Goal: Task Accomplishment & Management: Use online tool/utility

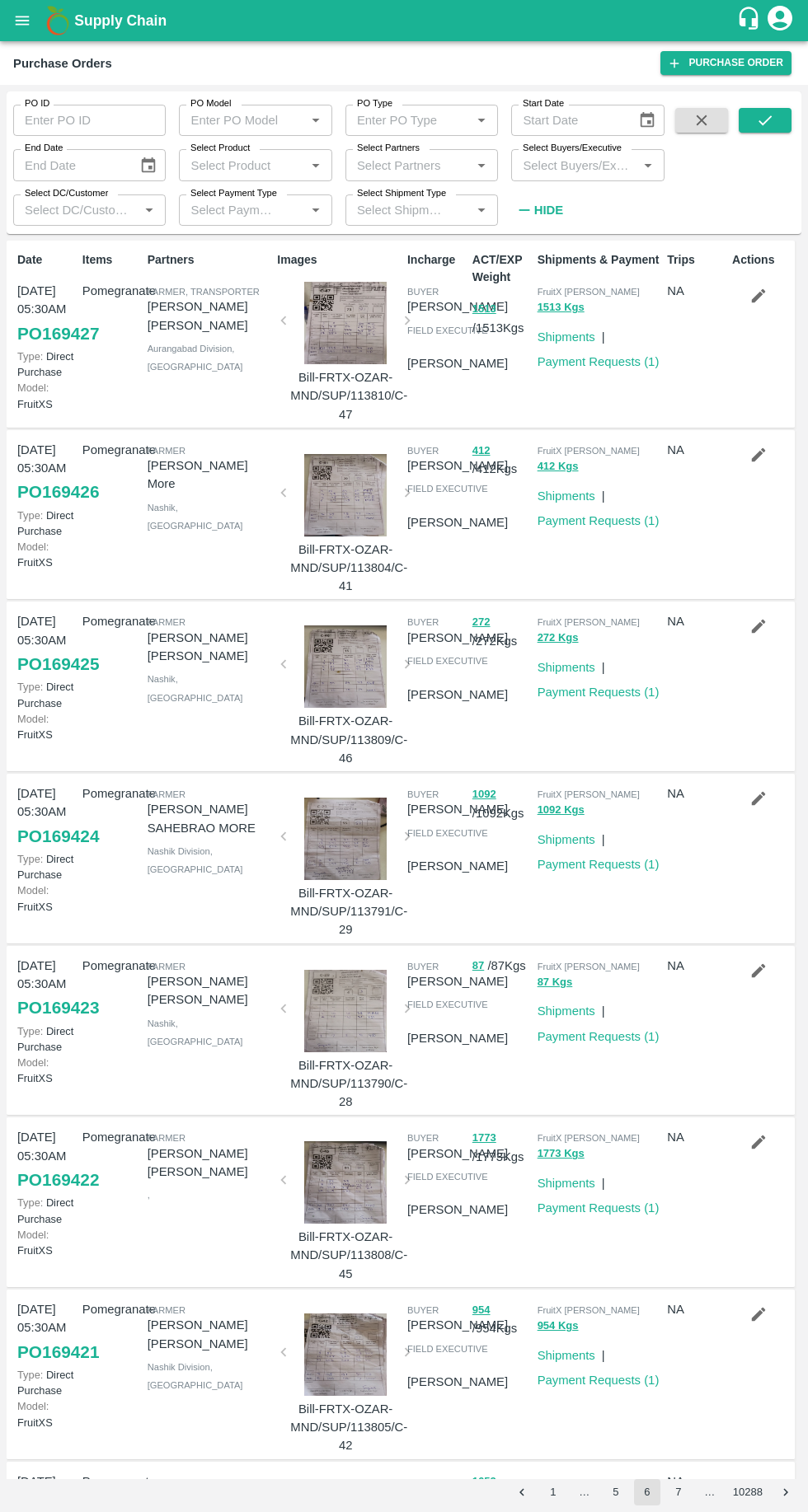
click at [24, 19] on icon "open drawer" at bounding box center [23, 20] width 14 height 9
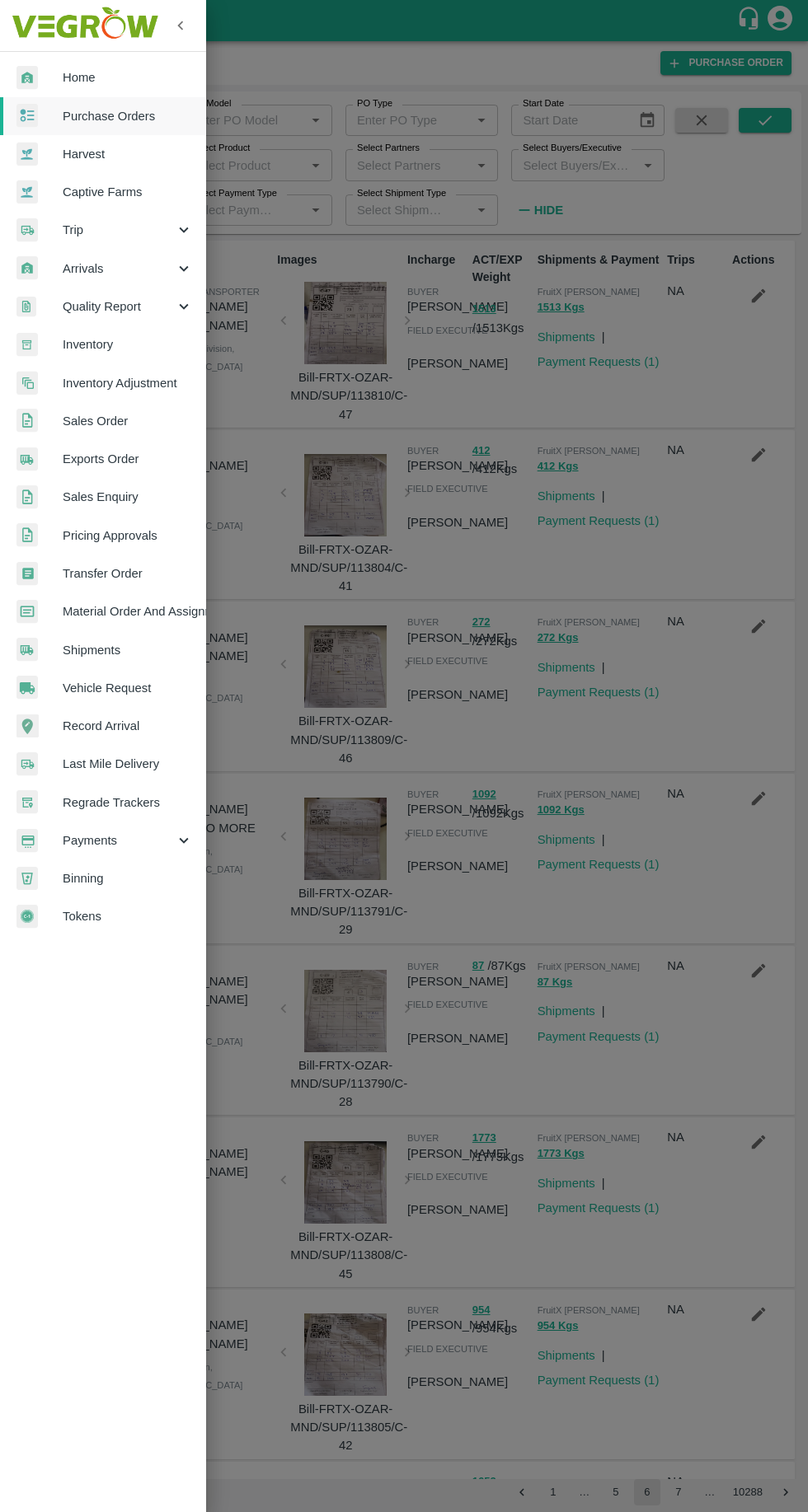
click at [405, 169] on div at bounding box center [404, 756] width 808 height 1512
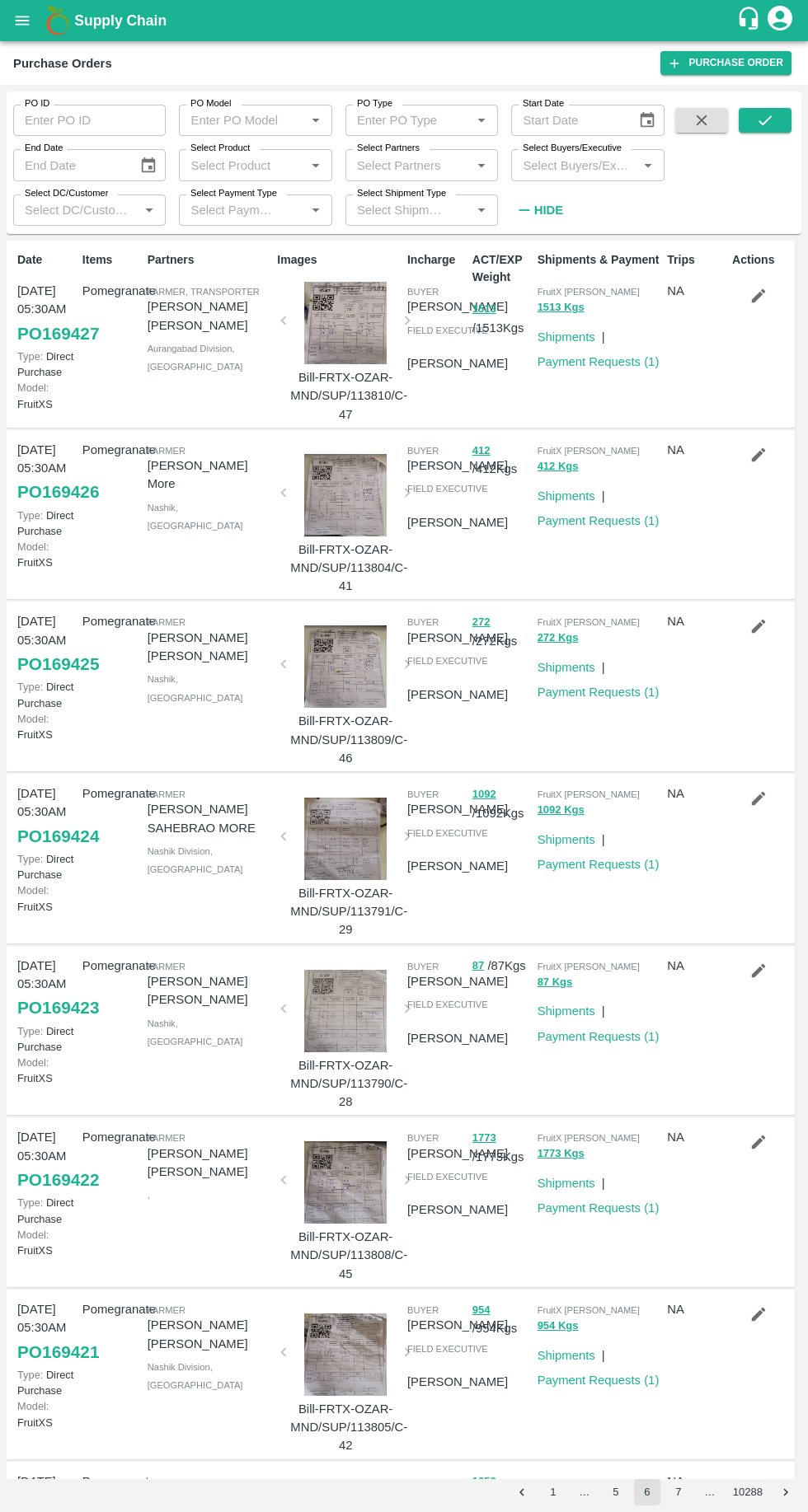
click at [600, 166] on input "Select Buyers/Executive" at bounding box center [573, 164] width 115 height 21
click at [579, 162] on input "Select Buyers/Executive" at bounding box center [573, 164] width 115 height 21
type input "[PERSON_NAME]"
click at [548, 251] on input "checkbox" at bounding box center [547, 248] width 33 height 33
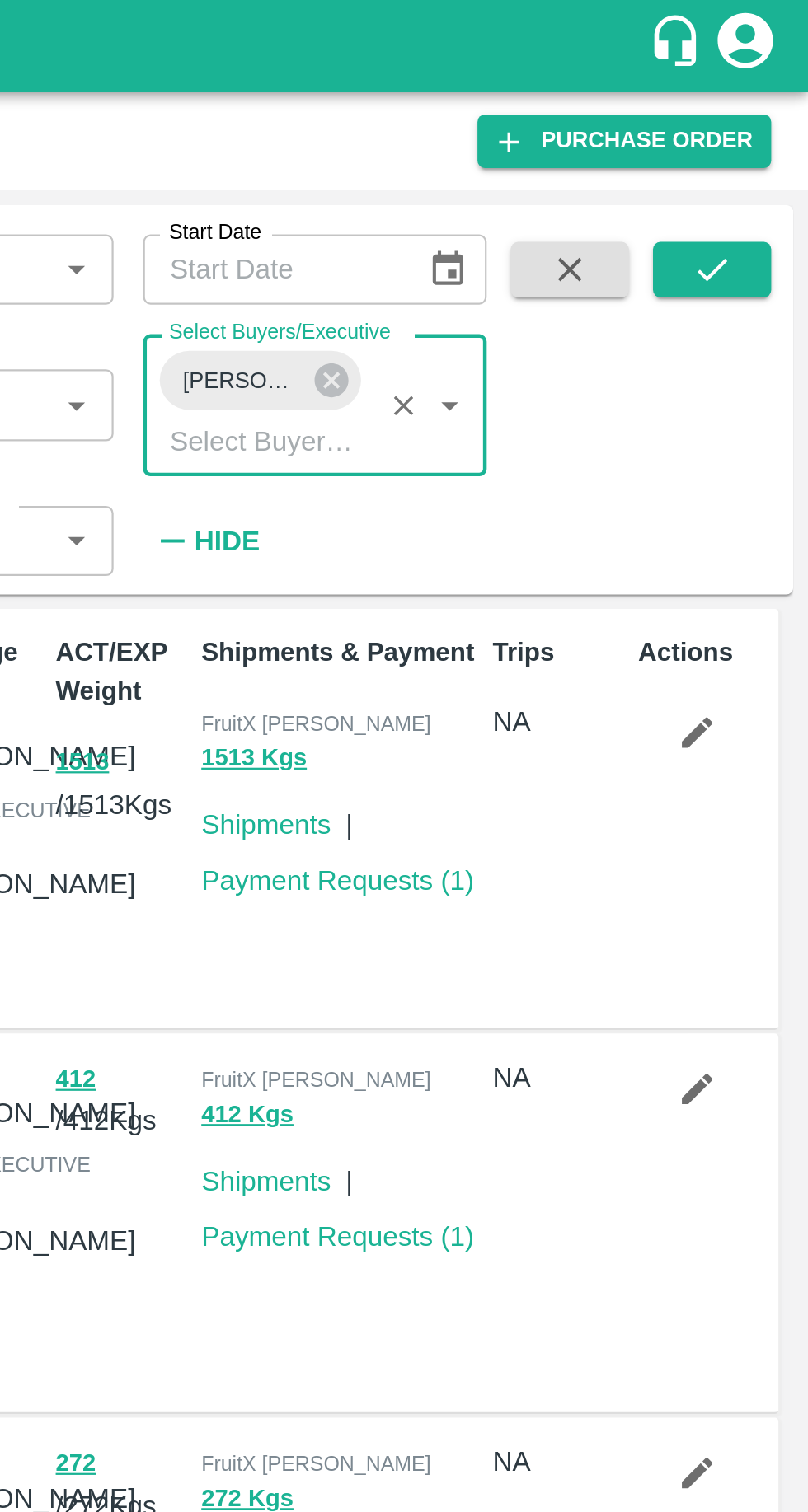
click at [773, 116] on icon "submit" at bounding box center [765, 120] width 19 height 19
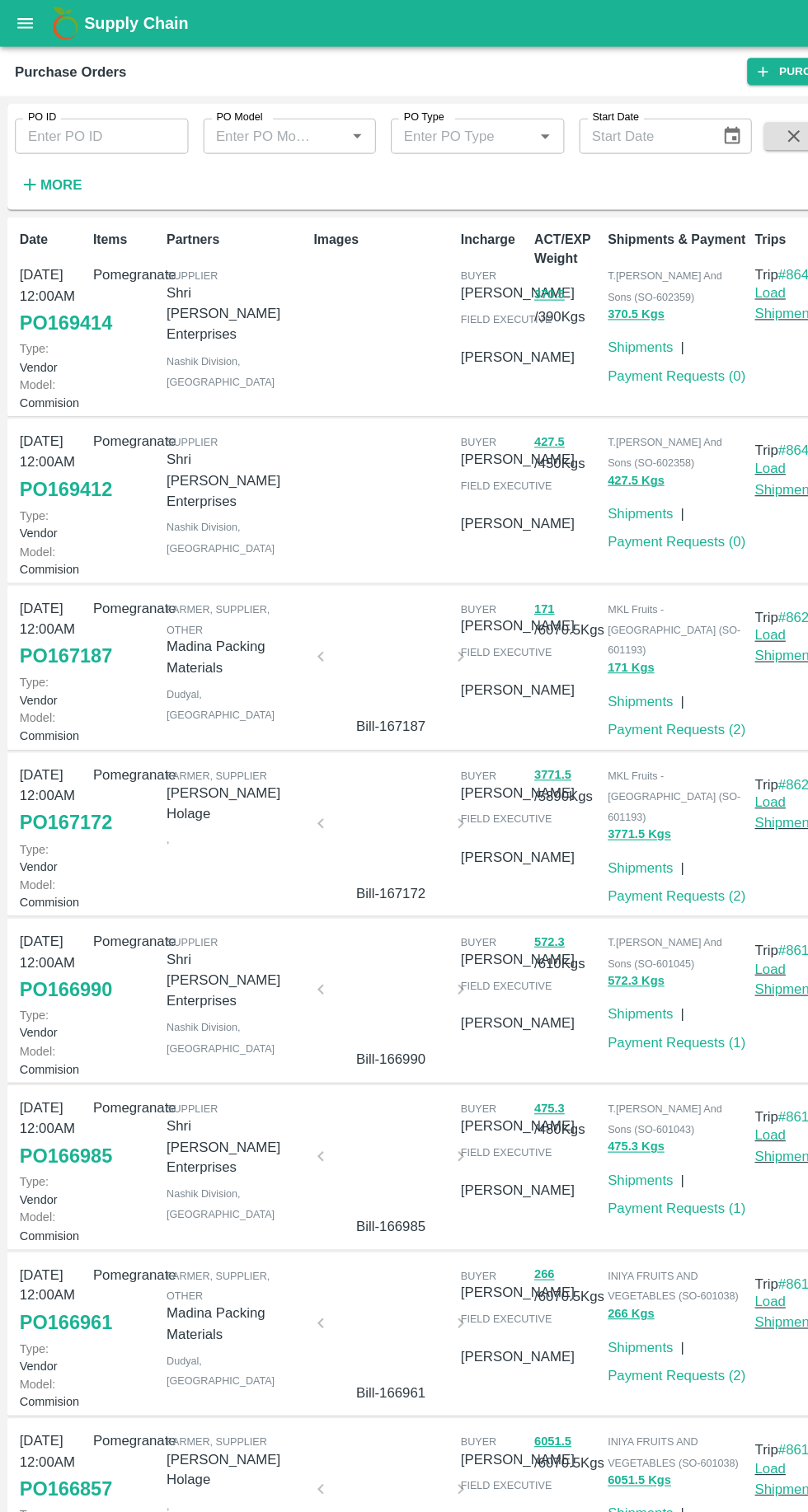
click at [55, 163] on strong "More" at bounding box center [54, 163] width 37 height 13
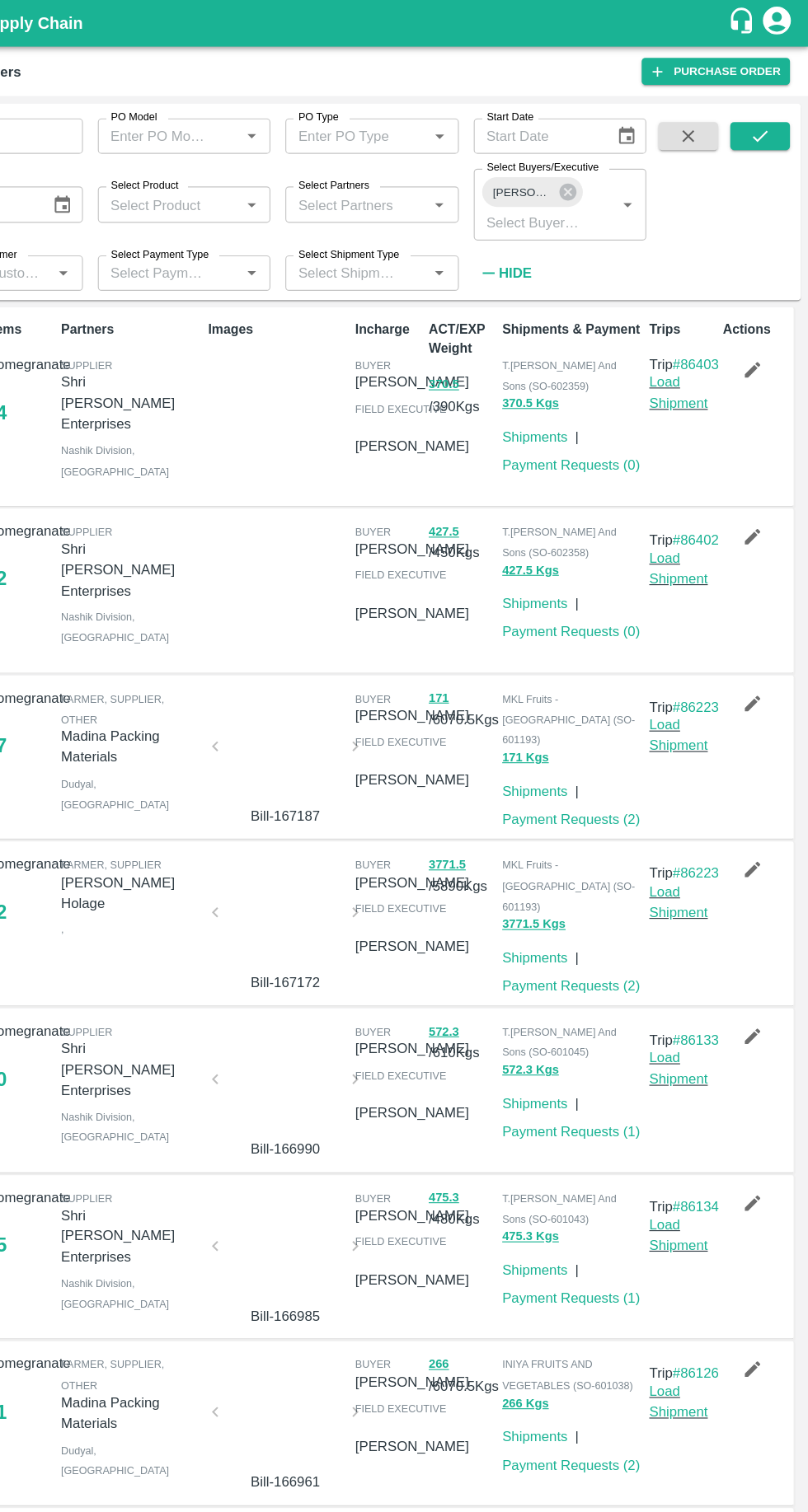
click at [789, 61] on link "Purchase Order" at bounding box center [726, 63] width 131 height 24
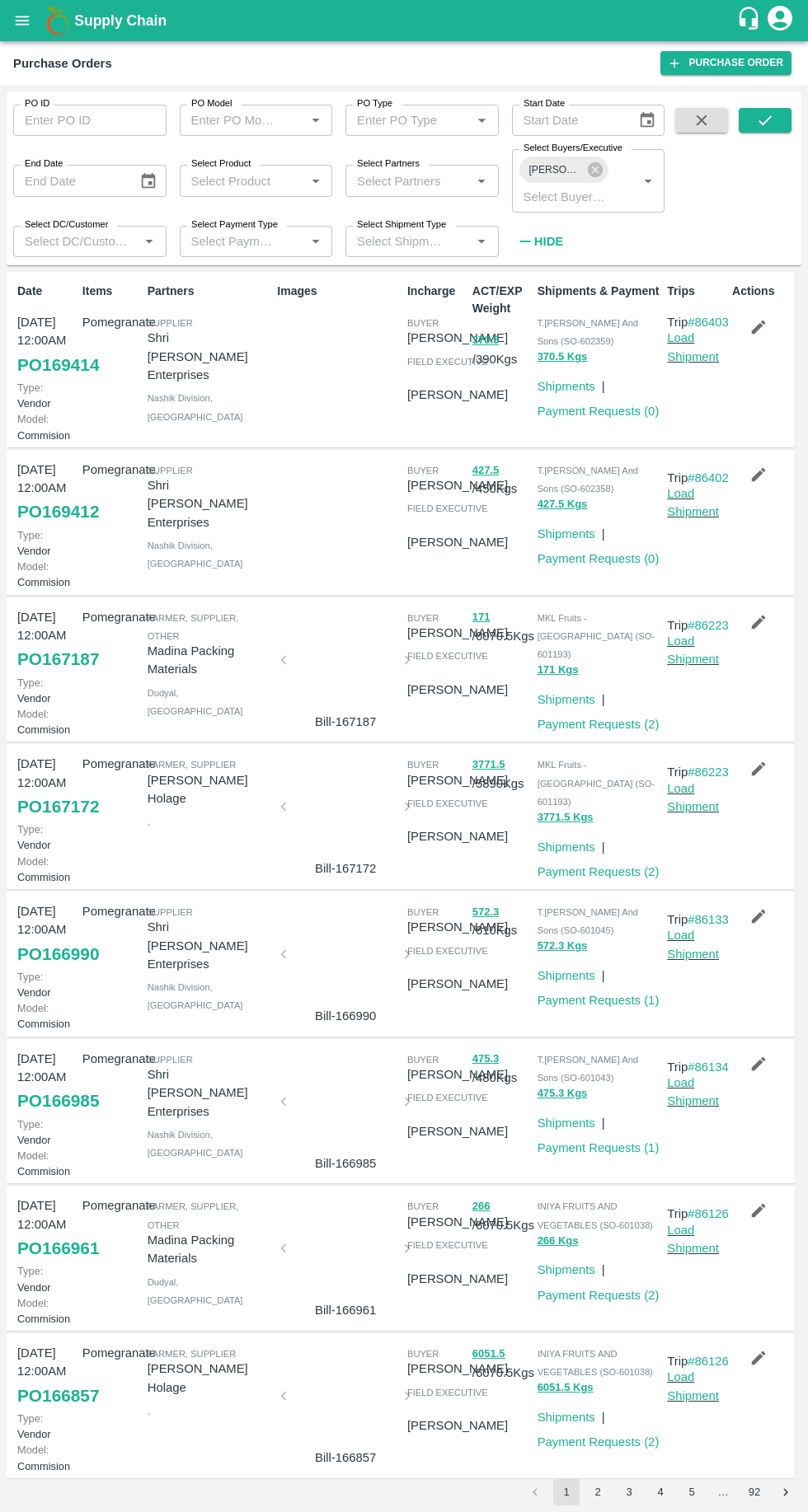
click at [57, 526] on link "PO 169412" at bounding box center [58, 511] width 82 height 29
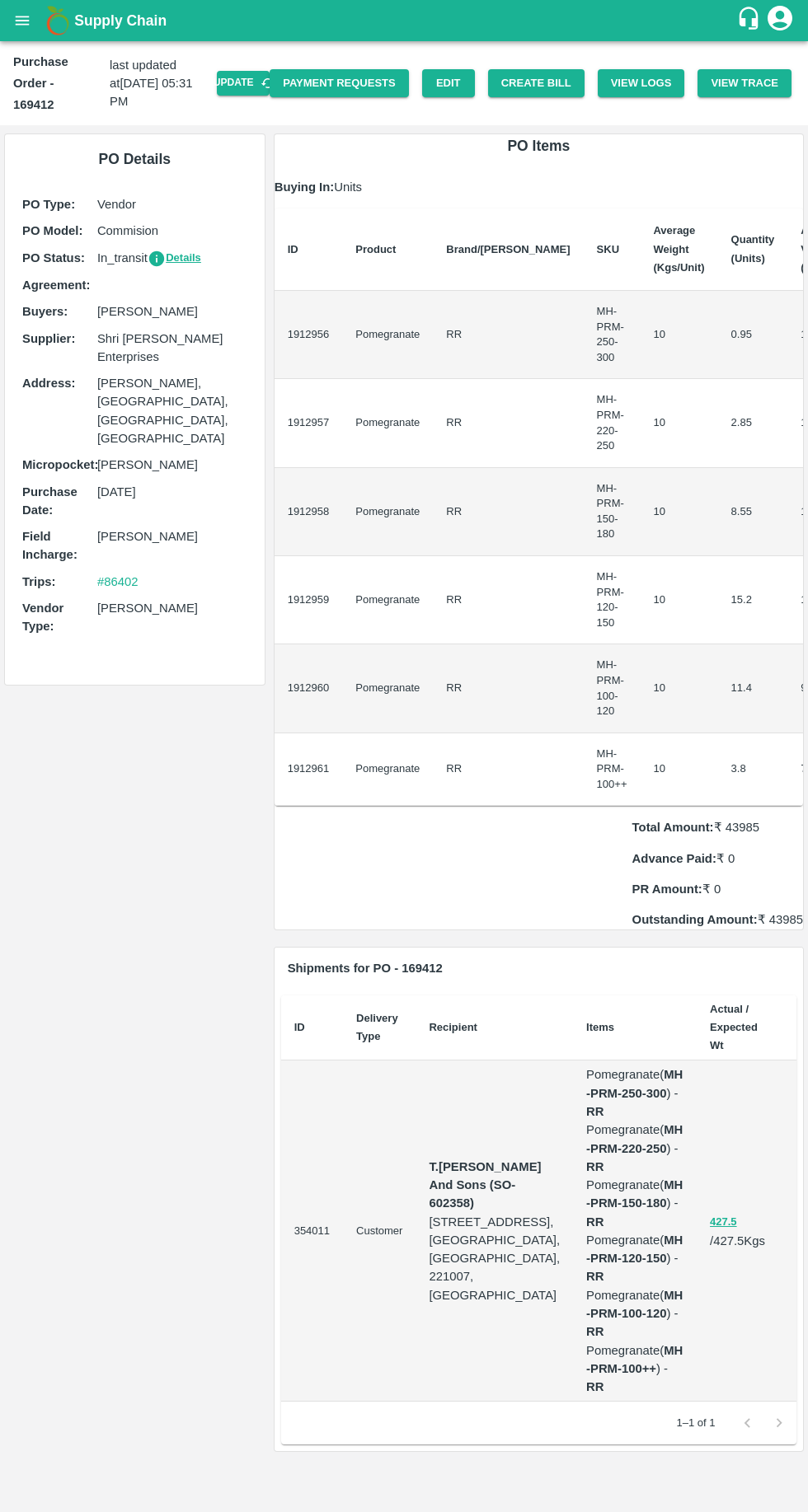
click at [558, 87] on button "Create Bill" at bounding box center [536, 83] width 96 height 29
